Goal: Information Seeking & Learning: Learn about a topic

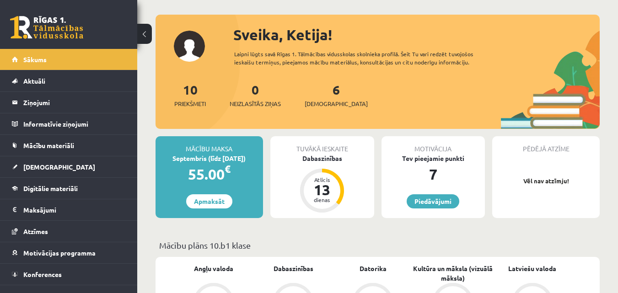
scroll to position [38, 0]
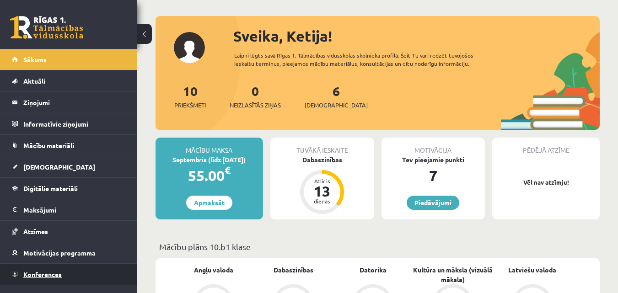
click at [59, 275] on span "Konferences" at bounding box center [42, 274] width 38 height 8
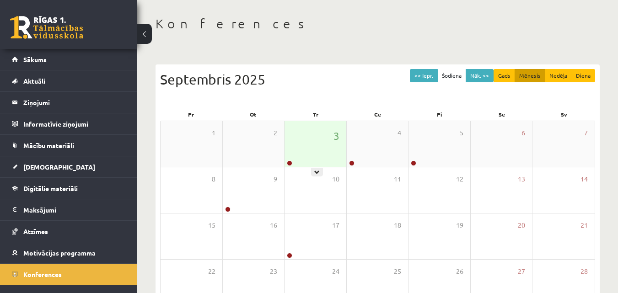
click at [306, 145] on div "3" at bounding box center [316, 144] width 62 height 46
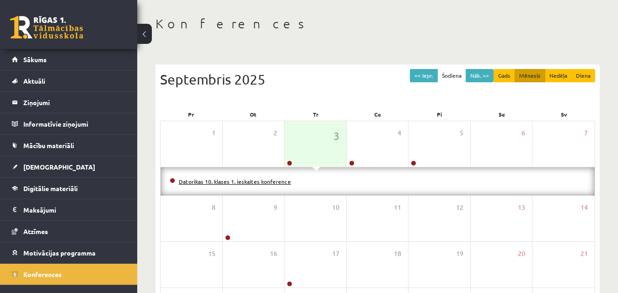
click at [273, 184] on link "Datorikas 10. klases 1. ieskaites konference" at bounding box center [235, 181] width 112 height 7
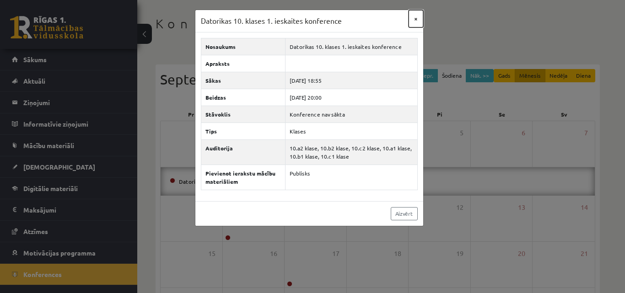
click at [416, 17] on button "×" at bounding box center [416, 18] width 15 height 17
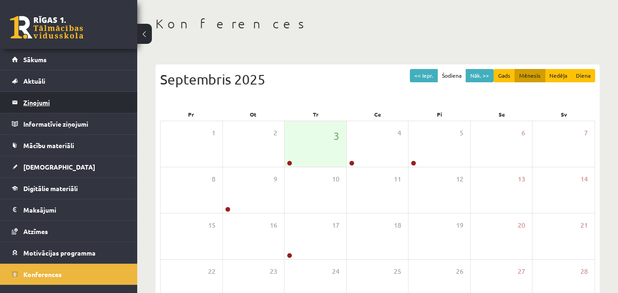
click at [99, 99] on legend "Ziņojumi 0" at bounding box center [74, 102] width 103 height 21
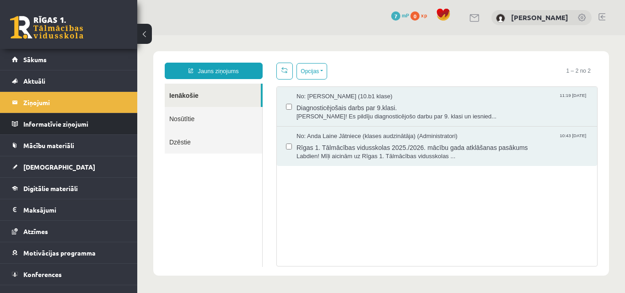
click at [91, 113] on li "Informatīvie ziņojumi 0" at bounding box center [68, 124] width 137 height 22
click at [93, 124] on legend "Informatīvie ziņojumi 0" at bounding box center [74, 124] width 103 height 21
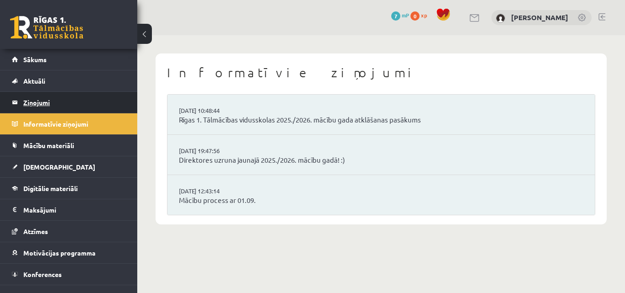
click at [96, 109] on legend "Ziņojumi 0" at bounding box center [74, 102] width 103 height 21
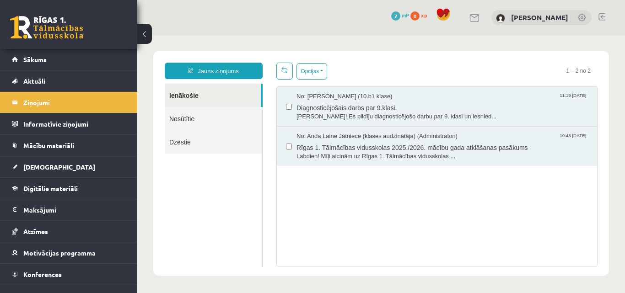
click at [143, 31] on button at bounding box center [144, 34] width 15 height 20
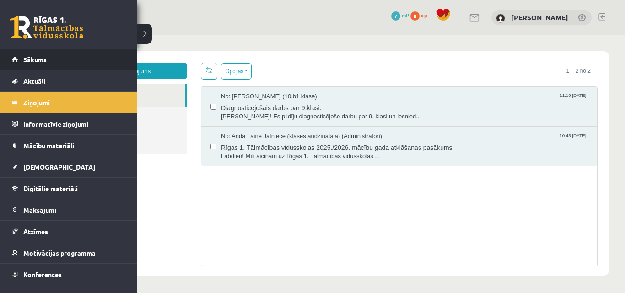
click at [23, 58] on span "Sākums" at bounding box center [34, 59] width 23 height 8
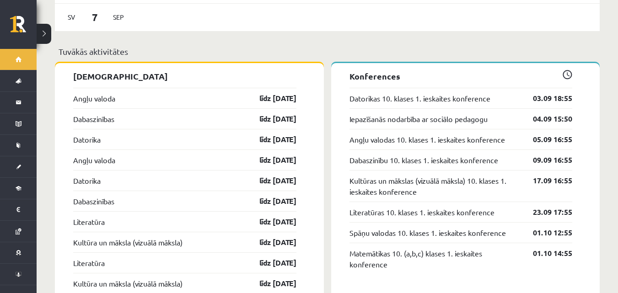
scroll to position [732, 0]
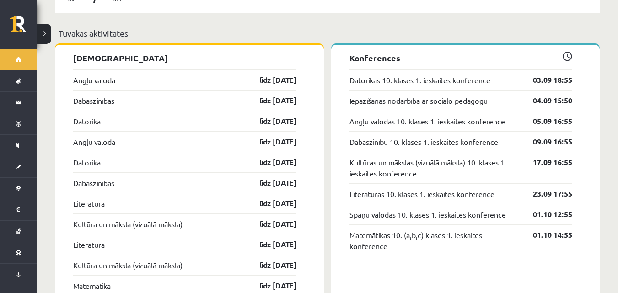
click at [157, 76] on div "Angļu valoda līdz [DATE]" at bounding box center [184, 80] width 223 height 21
click at [269, 75] on link "līdz [DATE]" at bounding box center [269, 80] width 53 height 11
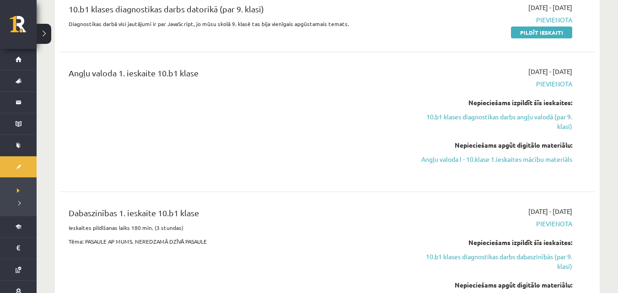
scroll to position [238, 0]
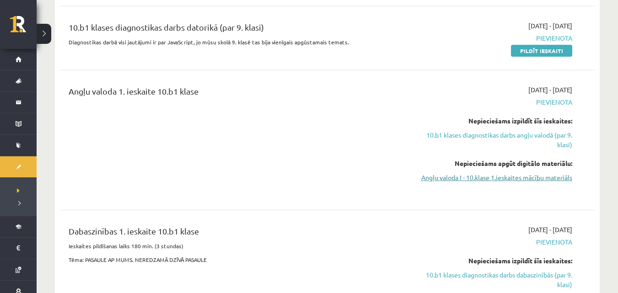
click at [477, 176] on link "Angļu valoda I - 10.klase 1.ieskaites mācību materiāls" at bounding box center [493, 178] width 159 height 10
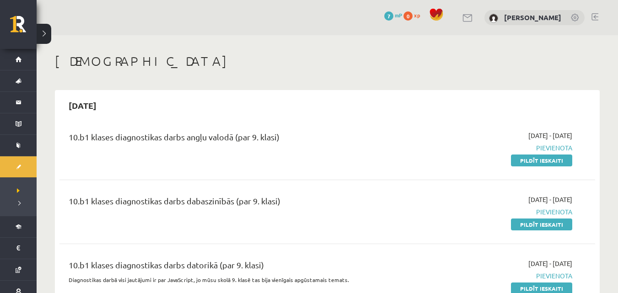
scroll to position [18, 0]
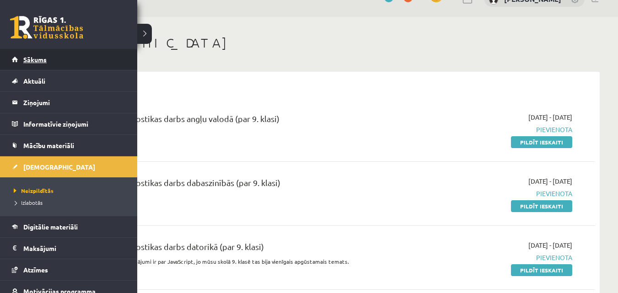
click at [21, 60] on link "Sākums" at bounding box center [69, 59] width 114 height 21
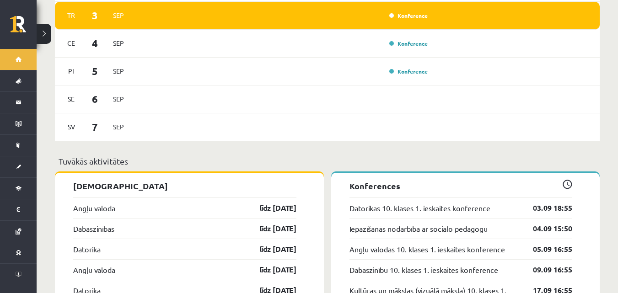
scroll to position [586, 0]
